Goal: Find specific page/section: Find specific page/section

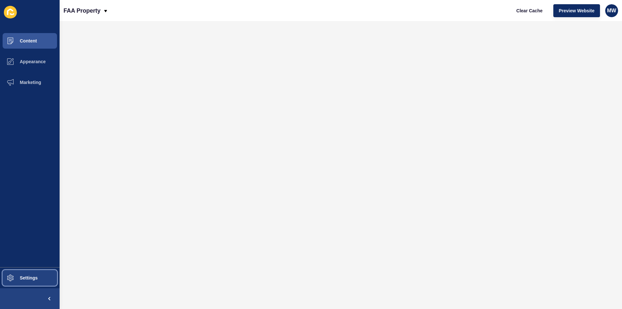
click at [23, 278] on span "Settings" at bounding box center [18, 277] width 39 height 5
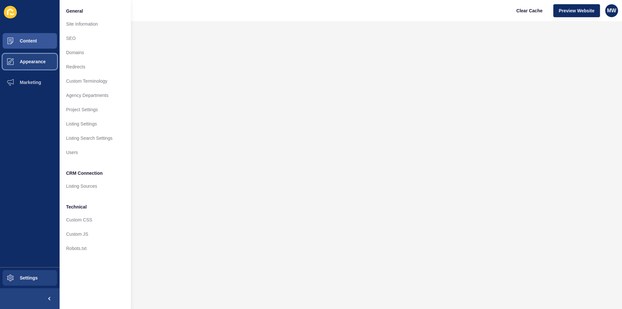
click at [30, 64] on span "Appearance" at bounding box center [22, 61] width 47 height 5
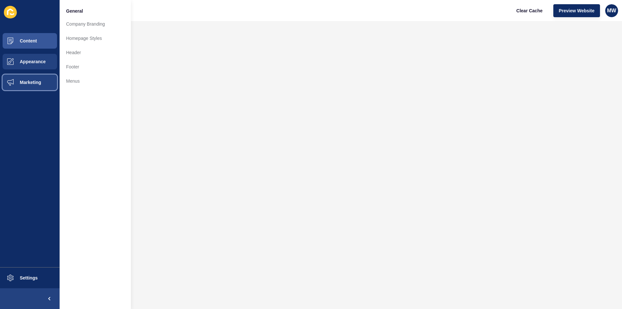
click at [28, 80] on span "Marketing" at bounding box center [20, 82] width 42 height 5
click at [28, 61] on span "Appearance" at bounding box center [22, 61] width 47 height 5
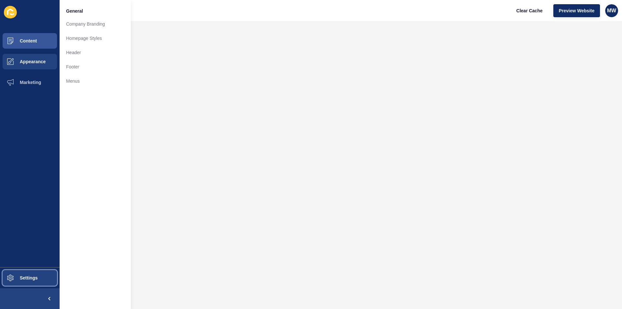
click at [21, 275] on button "Settings" at bounding box center [30, 277] width 60 height 21
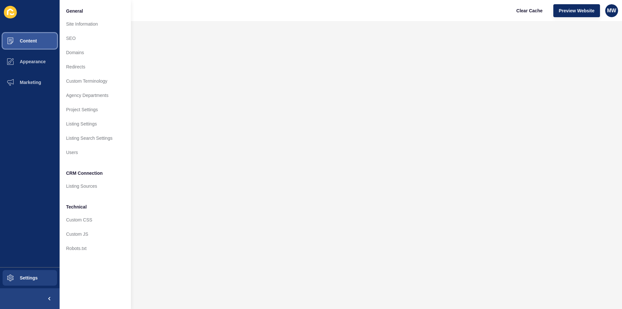
click at [27, 38] on button "Content" at bounding box center [30, 40] width 60 height 21
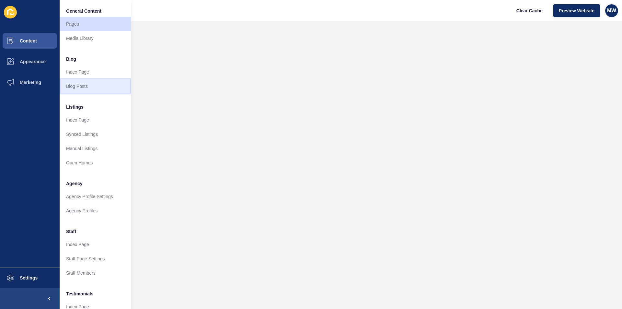
click at [81, 85] on link "Blog Posts" at bounding box center [95, 86] width 71 height 14
